Goal: Task Accomplishment & Management: Manage account settings

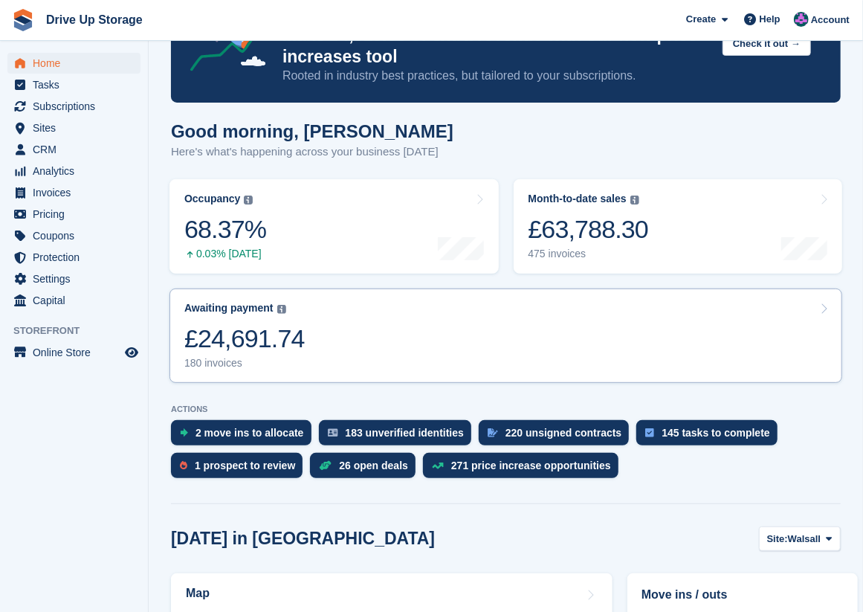
scroll to position [149, 0]
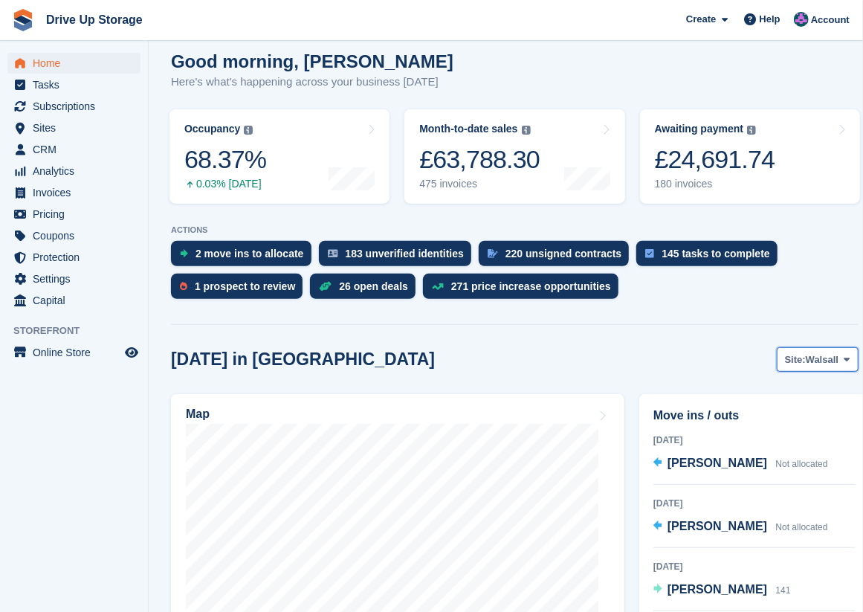
click at [855, 363] on button "Site: Walsall" at bounding box center [818, 359] width 82 height 25
click at [846, 361] on icon at bounding box center [847, 359] width 6 height 10
click at [844, 357] on icon at bounding box center [847, 359] width 6 height 10
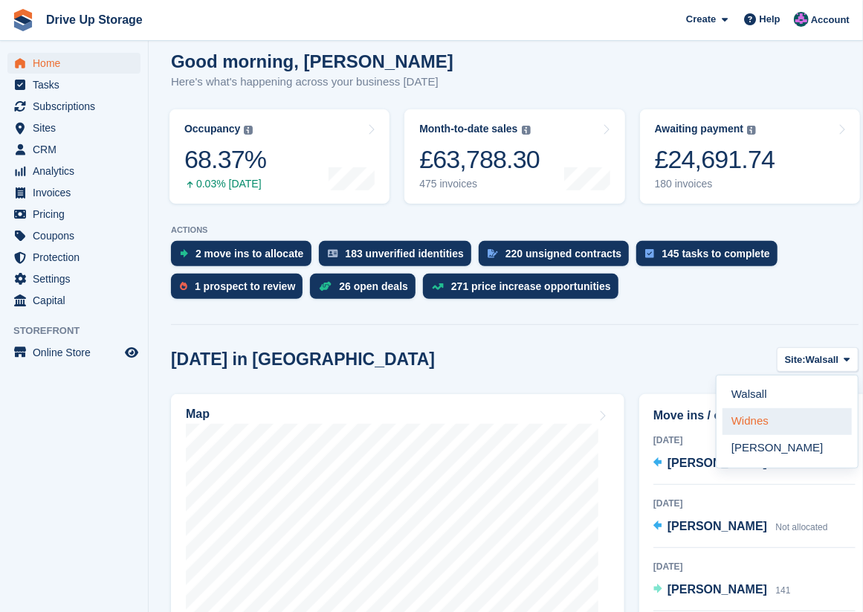
click at [765, 415] on link "Widnes" at bounding box center [786, 421] width 129 height 27
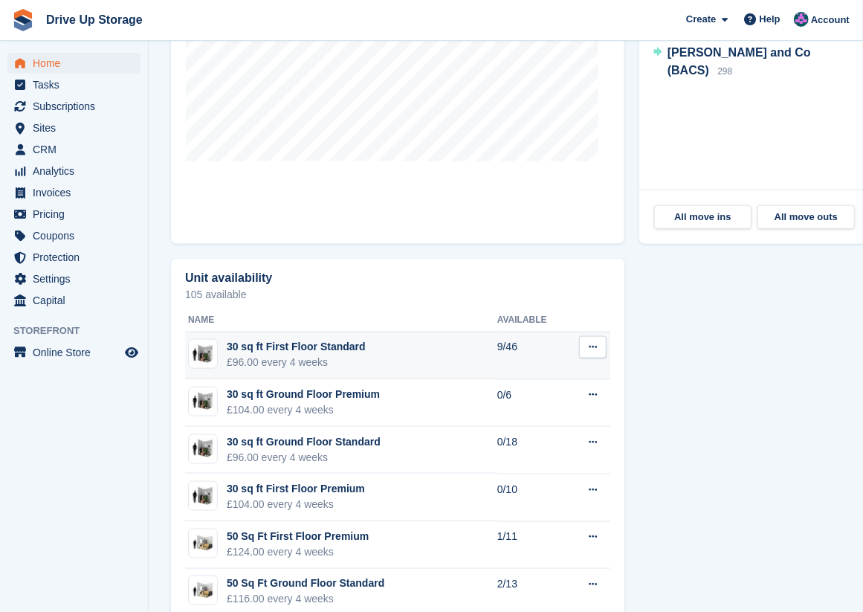
scroll to position [693, 0]
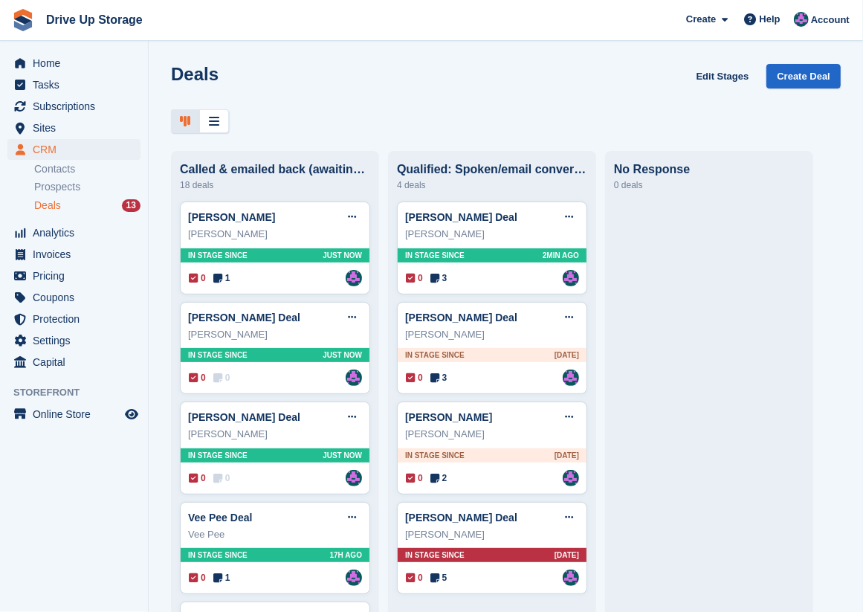
scroll to position [247, 0]
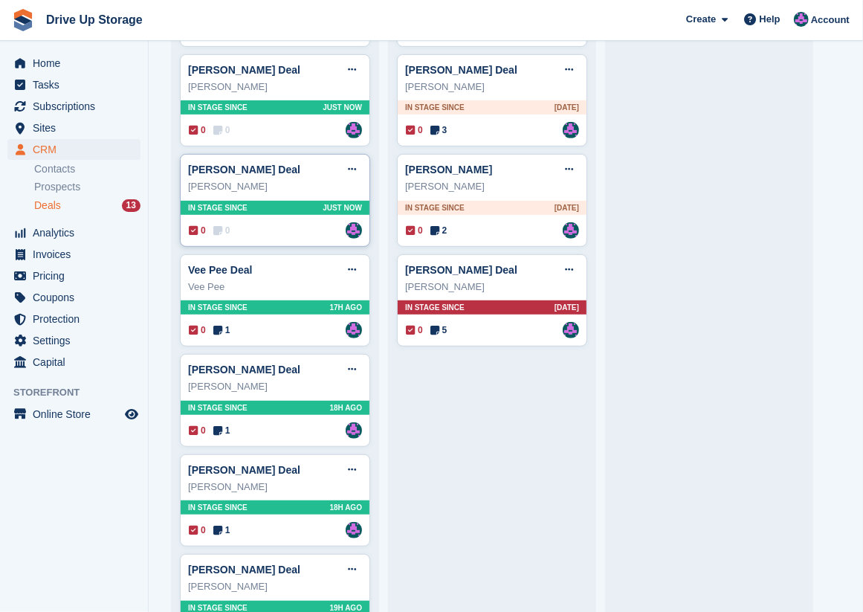
drag, startPoint x: 0, startPoint y: 0, endPoint x: 293, endPoint y: 227, distance: 370.7
click at [293, 227] on div "0 0 Assigned to [PERSON_NAME]" at bounding box center [275, 230] width 173 height 16
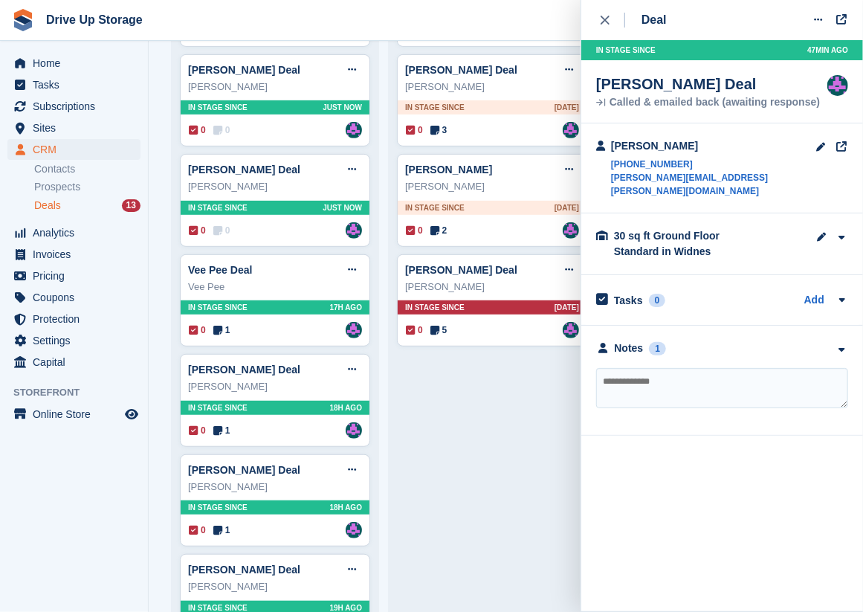
click at [639, 368] on textarea at bounding box center [722, 388] width 252 height 40
type textarea "**********"
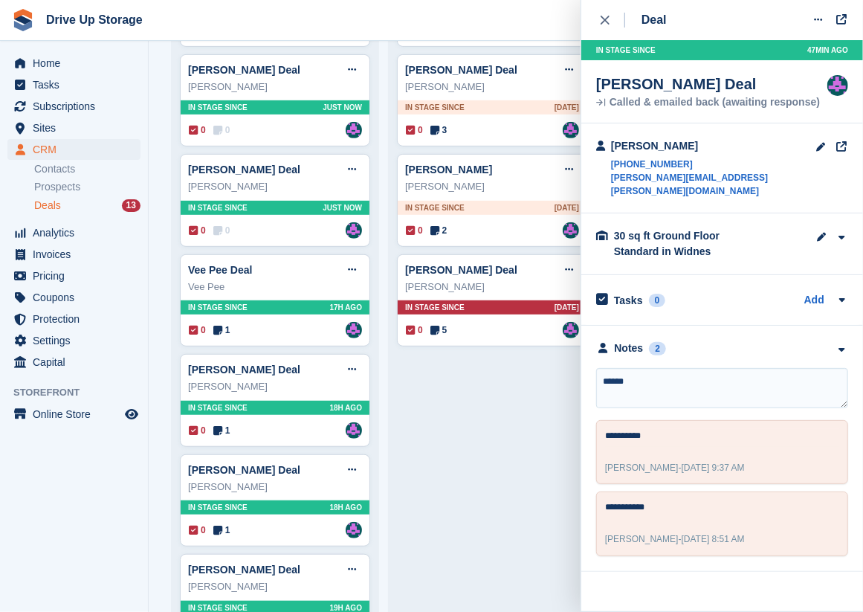
type textarea "*******"
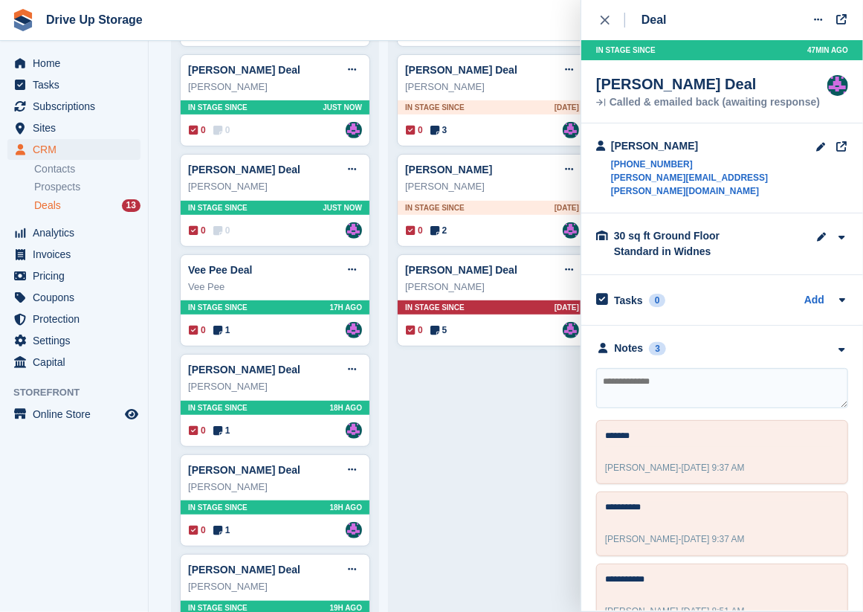
drag, startPoint x: 603, startPoint y: 16, endPoint x: 592, endPoint y: 19, distance: 11.5
click at [603, 16] on icon "close" at bounding box center [604, 20] width 9 height 9
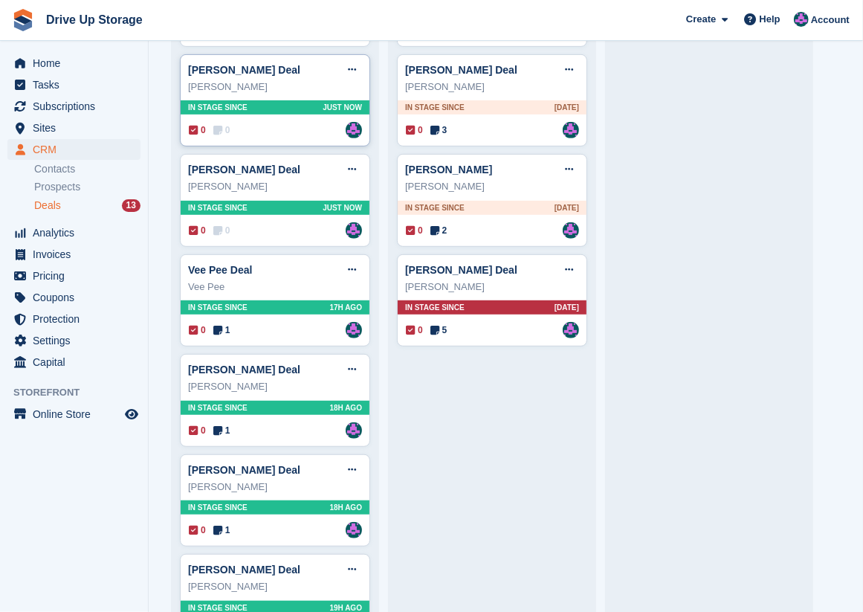
click at [285, 85] on div "[PERSON_NAME]" at bounding box center [275, 87] width 174 height 15
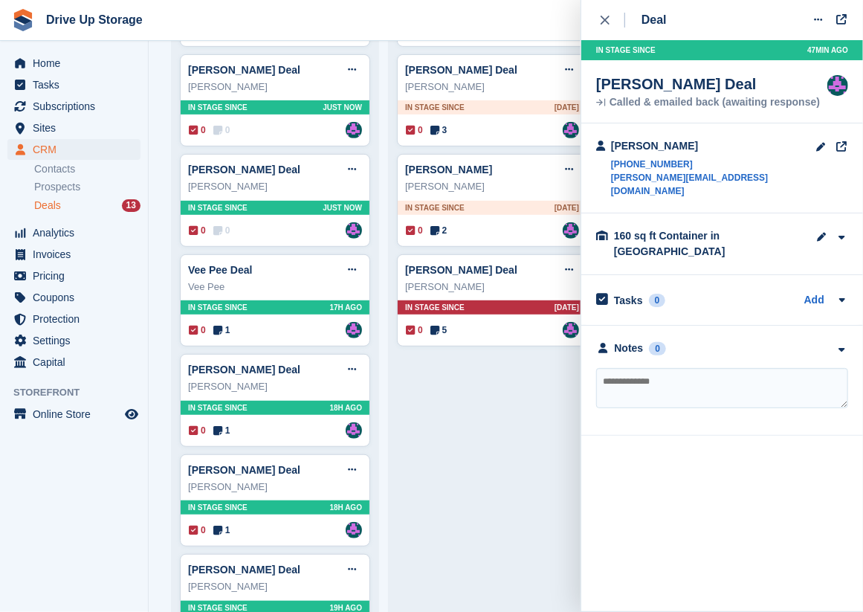
click at [693, 368] on textarea at bounding box center [722, 388] width 252 height 40
type textarea "**********"
